Goal: Contribute content

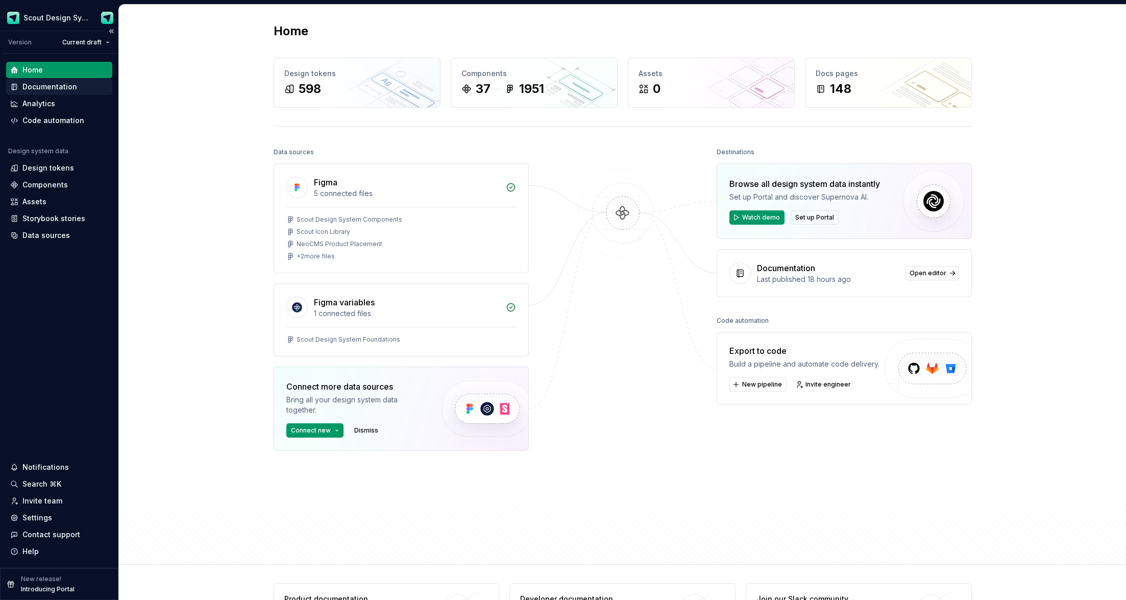
click at [66, 85] on div "Documentation" at bounding box center [49, 87] width 55 height 10
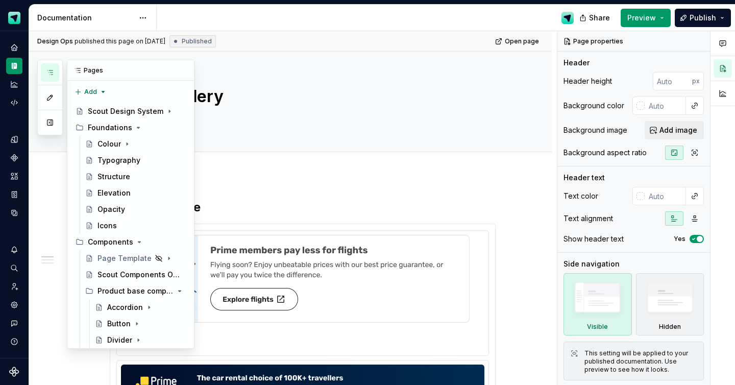
click at [43, 72] on button "button" at bounding box center [50, 72] width 18 height 18
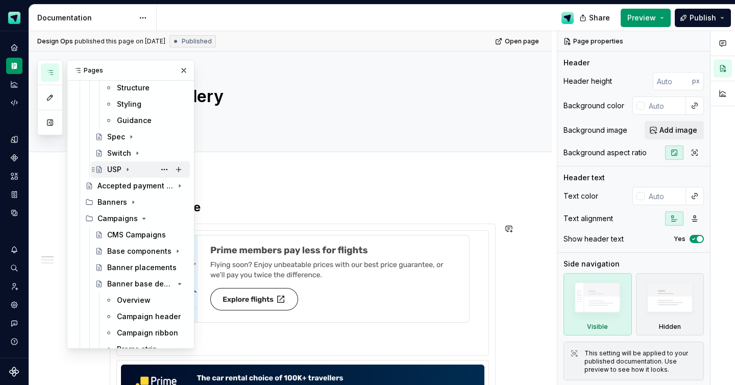
scroll to position [400, 0]
click at [138, 262] on div "Banner placements" at bounding box center [131, 266] width 48 height 10
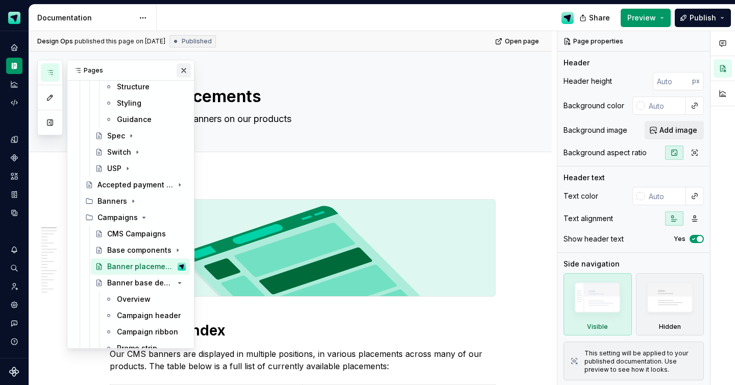
click at [178, 66] on button "button" at bounding box center [184, 70] width 14 height 14
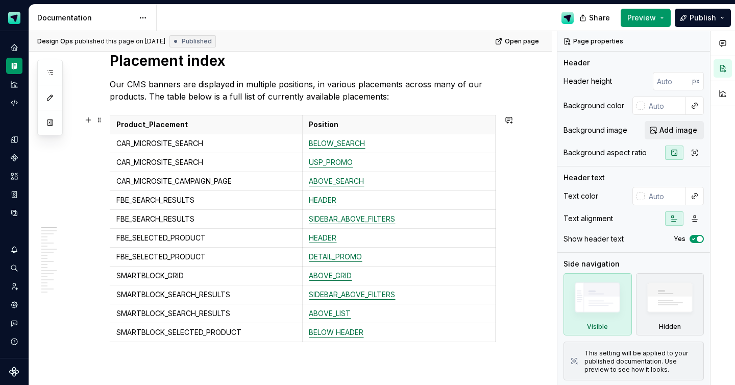
scroll to position [262, 0]
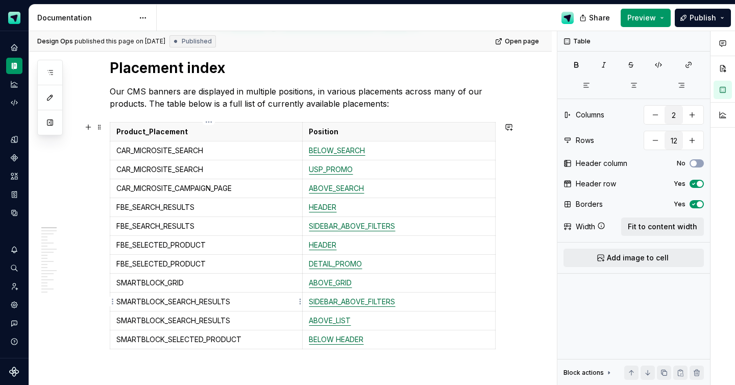
click at [245, 304] on p "SMARTBLOCK_SEARCH_RESULTS" at bounding box center [206, 302] width 180 height 10
copy p "SMARTBLOCK_SEARCH_RESULTS"
click at [248, 284] on p "SMARTBLOCK_GRID" at bounding box center [206, 283] width 180 height 10
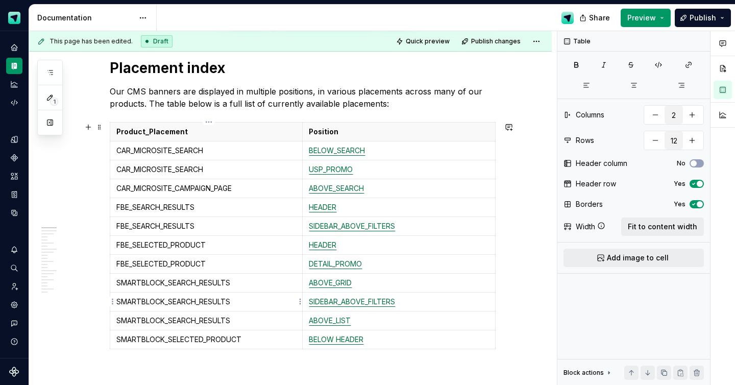
click at [254, 298] on p "SMARTBLOCK_SEARCH_RESULTS" at bounding box center [206, 302] width 180 height 10
click at [471, 65] on h1 "Placement index" at bounding box center [303, 68] width 386 height 18
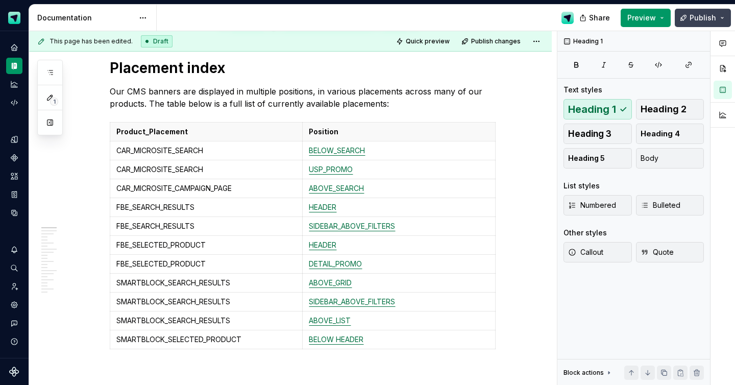
click at [706, 18] on span "Publish" at bounding box center [703, 18] width 27 height 10
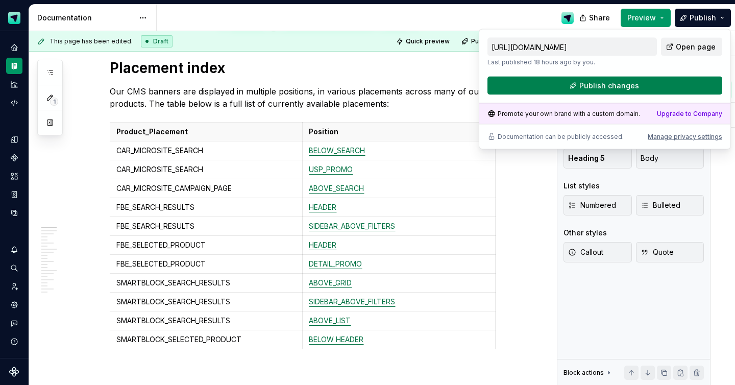
click at [637, 83] on button "Publish changes" at bounding box center [604, 86] width 235 height 18
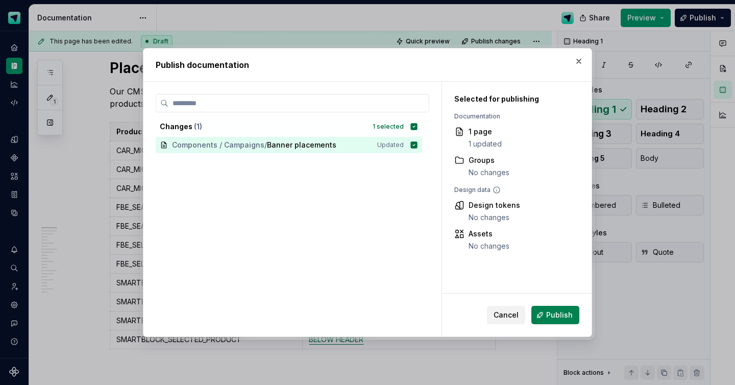
click at [553, 313] on span "Publish" at bounding box center [559, 315] width 27 height 10
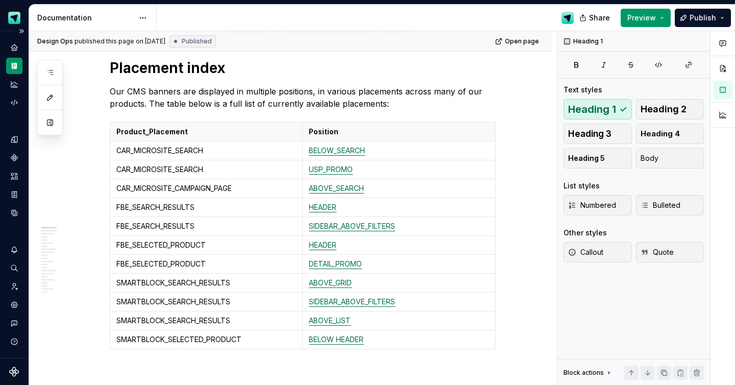
type textarea "*"
